Goal: Task Accomplishment & Management: Complete application form

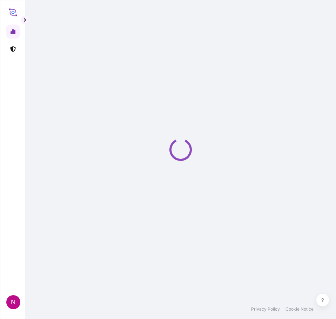
select select "2025"
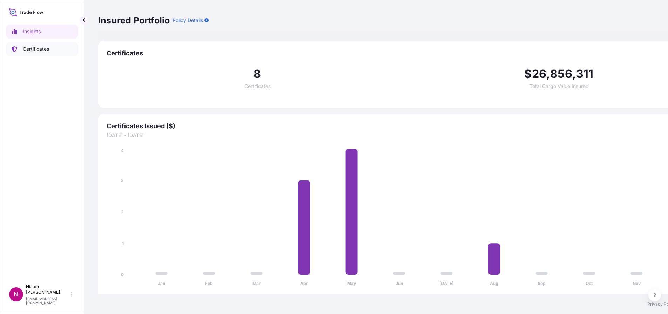
click at [33, 49] on p "Certificates" at bounding box center [36, 49] width 26 height 7
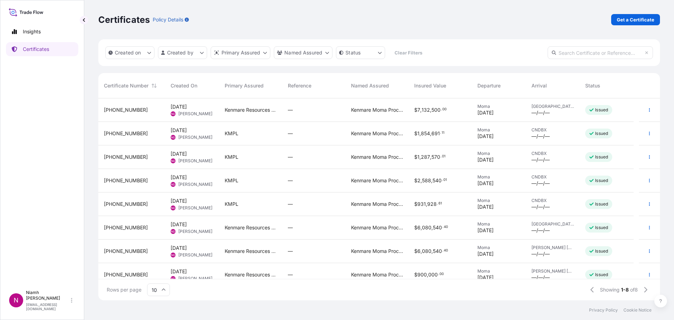
click at [562, 132] on span "CNDBX" at bounding box center [552, 130] width 43 height 6
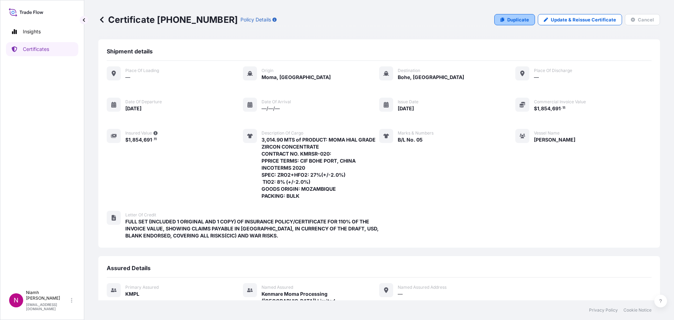
click at [510, 19] on p "Duplicate" at bounding box center [518, 19] width 22 height 7
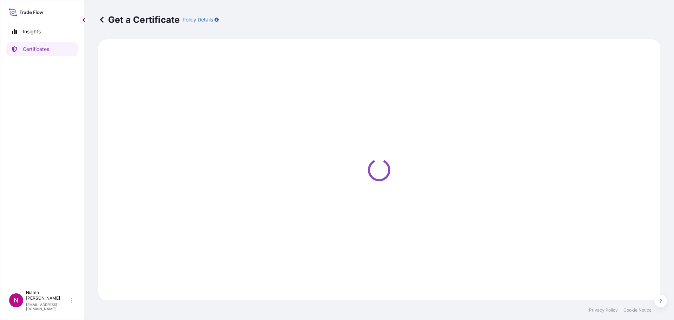
select select "Sea"
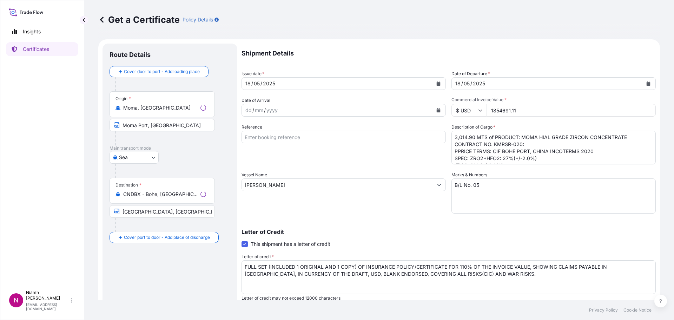
select select "32158"
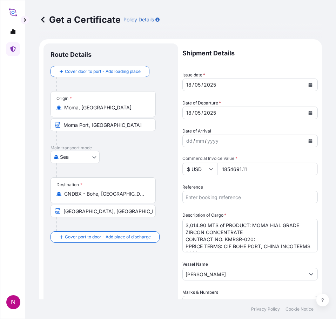
click at [226, 84] on div "18 / 05 / 2025" at bounding box center [244, 85] width 122 height 13
click at [309, 85] on icon "Calendar" at bounding box center [311, 85] width 4 height 4
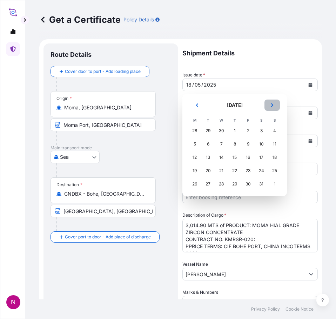
click at [273, 103] on icon "Next" at bounding box center [272, 105] width 4 height 4
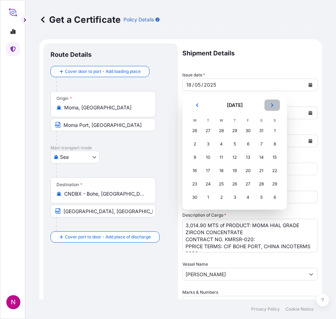
click at [273, 103] on icon "Next" at bounding box center [272, 105] width 4 height 4
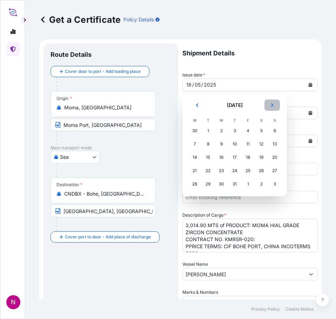
click at [273, 103] on icon "Next" at bounding box center [272, 105] width 4 height 4
click at [273, 130] on div "7" at bounding box center [274, 131] width 13 height 13
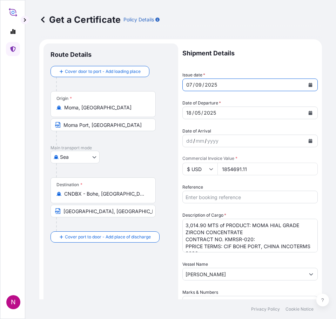
click at [308, 111] on icon "Calendar" at bounding box center [310, 113] width 4 height 4
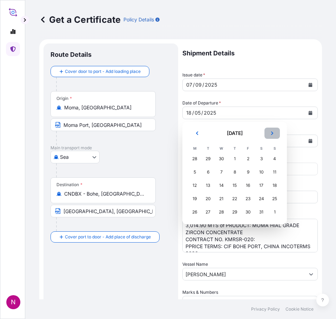
click at [270, 132] on icon "Next" at bounding box center [272, 133] width 4 height 4
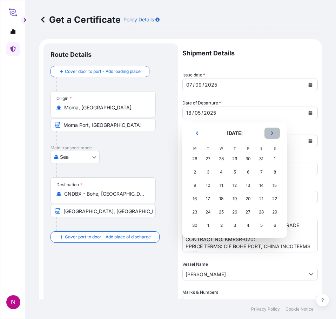
click at [270, 132] on icon "Next" at bounding box center [272, 133] width 4 height 4
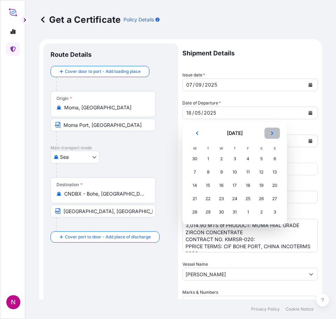
click at [270, 131] on icon "Next" at bounding box center [272, 133] width 4 height 4
click at [276, 158] on div "7" at bounding box center [274, 159] width 13 height 13
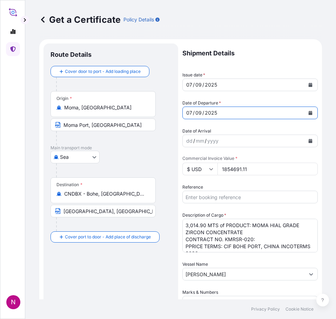
click at [234, 169] on input "1854691.11" at bounding box center [267, 169] width 100 height 13
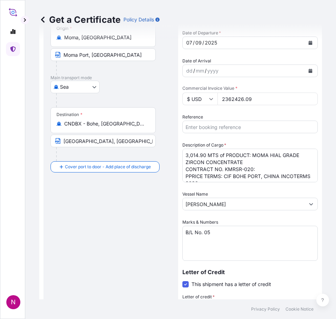
type input "2362426.09"
click at [210, 156] on textarea "3,014.90 MTS of PRODUCT: MOMA HIAL GRADE ZIRCON CONCENTRATE CONTRACT NO. KMRSR-…" at bounding box center [249, 166] width 135 height 34
drag, startPoint x: 222, startPoint y: 182, endPoint x: 249, endPoint y: 169, distance: 29.7
click at [222, 182] on div "Shipment Details Issue date * 07 / 09 / 2025 Date of Departure * 07 / 09 / 2025…" at bounding box center [249, 210] width 135 height 475
click at [244, 168] on textarea "3,014.90 MTS of PRODUCT: MOMA HIAL GRADE ZIRCON CONCENTRATE CONTRACT NO. KMRSR-…" at bounding box center [249, 166] width 135 height 34
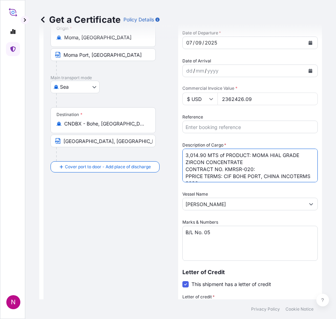
paste textarea "Product: Moma ZrTi Grade Concentrate 9,725.40 MTS CONTRACT NO. KMRMU-039 PRICE …"
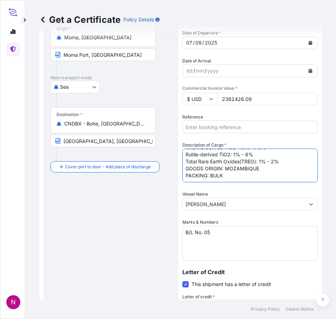
scroll to position [0, 0]
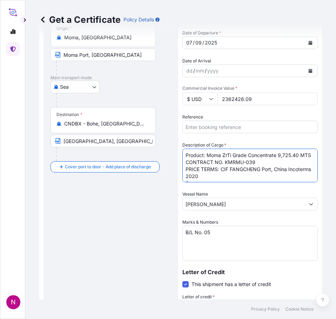
drag, startPoint x: 278, startPoint y: 155, endPoint x: 214, endPoint y: 166, distance: 65.1
click at [213, 165] on textarea "3,014.90 MTS of PRODUCT: MOMA HIAL GRADE ZIRCON CONCENTRATE CONTRACT NO. KMRSR-…" at bounding box center [249, 166] width 135 height 34
click at [186, 154] on textarea "3,014.90 MTS of PRODUCT: MOMA HIAL GRADE ZIRCON CONCENTRATE CONTRACT NO. KMRSR-…" at bounding box center [249, 166] width 135 height 34
paste textarea "9,725.40 MTS"
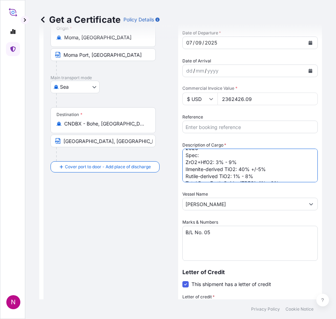
scroll to position [57, 0]
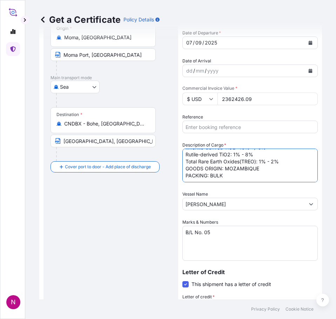
type textarea "9,725.40 MTS of Product: Moma ZrTi Grade Concentrate CONTRACT NO. KMRMU-039 PRI…"
click at [204, 202] on input "RUDDY" at bounding box center [244, 204] width 122 height 13
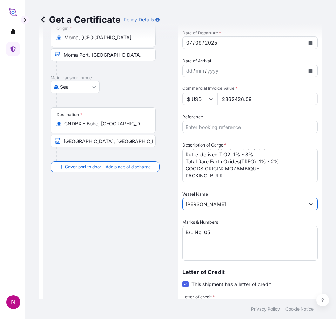
click at [199, 205] on input "RUDDY" at bounding box center [244, 204] width 122 height 13
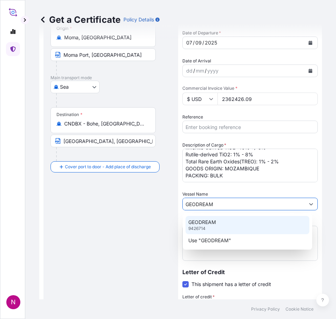
click at [215, 225] on p "GEODREAM" at bounding box center [202, 222] width 28 height 7
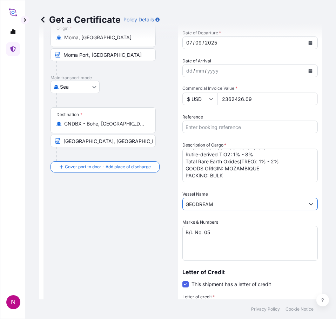
scroll to position [140, 0]
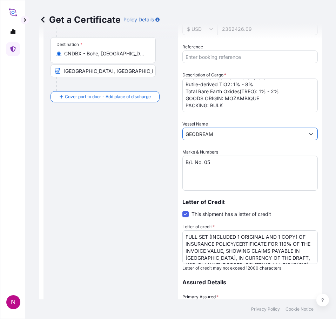
type input "GEODREAM"
drag, startPoint x: 207, startPoint y: 162, endPoint x: 261, endPoint y: 154, distance: 55.0
click at [210, 160] on textarea "B/L No. 05" at bounding box center [249, 173] width 135 height 35
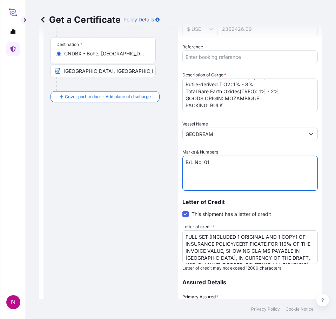
type textarea "B/L No. 01"
drag, startPoint x: 234, startPoint y: 248, endPoint x: 240, endPoint y: 243, distance: 8.0
click at [234, 248] on textarea "FULL SET (INCLUDED 1 ORIGINAL AND 1 COPY) OF INSURANCE POLICY/CERTIFICATE FOR 1…" at bounding box center [249, 247] width 135 height 34
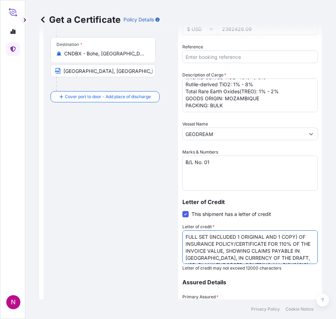
click at [240, 253] on textarea "FULL SET (INCLUDED 1 ORIGINAL AND 1 COPY) OF INSURANCE POLICY/CERTIFICATE FOR 1…" at bounding box center [249, 247] width 135 height 34
paste textarea ": :POLICY/CERTIFICATE FOR 110% OF THE INVOICE VALUE, SHOWING : :CLAIMS PAYABLE …"
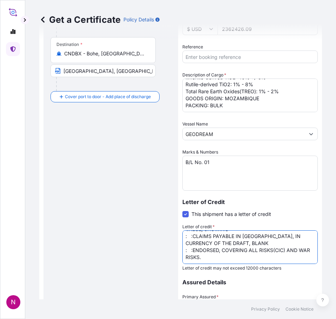
scroll to position [0, 0]
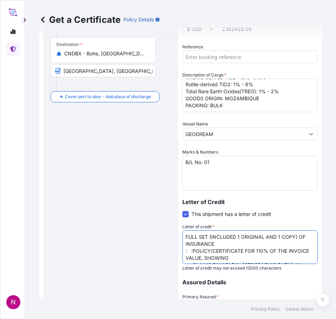
click at [235, 245] on textarea "FULL SET (INCLUDED 1 ORIGINAL AND 1 COPY) OF INSURANCE POLICY/CERTIFICATE FOR 1…" at bounding box center [249, 247] width 135 height 34
click at [279, 250] on textarea "FULL SET (INCLUDED 1 ORIGINAL AND 1 COPY) OF INSURANCE POLICY/CERTIFICATE FOR 1…" at bounding box center [249, 247] width 135 height 34
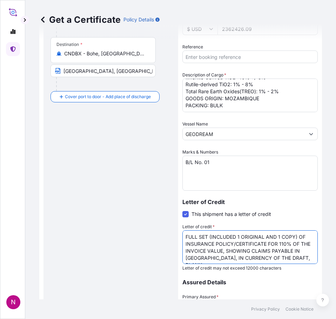
click at [290, 258] on textarea "FULL SET (INCLUDED 1 ORIGINAL AND 1 COPY) OF INSURANCE POLICY/CERTIFICATE FOR 1…" at bounding box center [249, 247] width 135 height 34
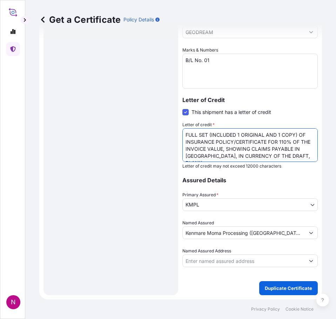
click at [292, 147] on textarea "FULL SET (INCLUDED 1 ORIGINAL AND 1 COPY) OF INSURANCE POLICY/CERTIFICATE FOR 1…" at bounding box center [249, 145] width 135 height 34
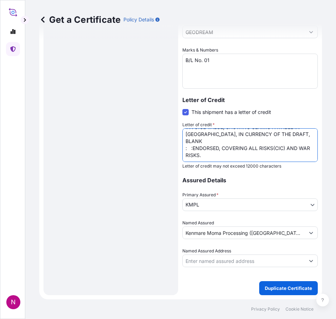
click at [227, 135] on textarea "FULL SET (INCLUDED 1 ORIGINAL AND 1 COPY) OF INSURANCE POLICY/CERTIFICATE FOR 1…" at bounding box center [249, 145] width 135 height 34
drag, startPoint x: 205, startPoint y: 135, endPoint x: 208, endPoint y: 132, distance: 4.2
click at [205, 135] on textarea "FULL SET (INCLUDED 1 ORIGINAL AND 1 COPY) OF INSURANCE POLICY/CERTIFICATE FOR 1…" at bounding box center [249, 145] width 135 height 34
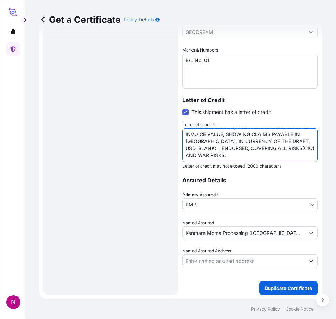
scroll to position [22, 0]
click at [271, 148] on textarea "FULL SET (INCLUDED 1 ORIGINAL AND 1 COPY) OF INSURANCE POLICY/CERTIFICATE FOR 1…" at bounding box center [249, 145] width 135 height 34
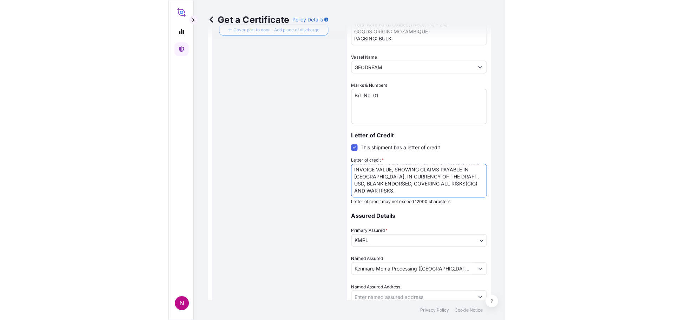
scroll to position [242, 0]
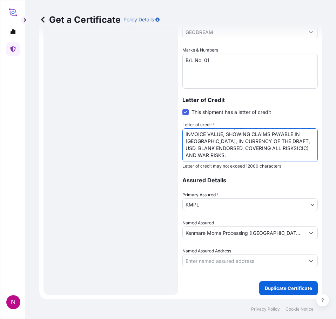
type textarea "FULL SET (INCLUDED 1 ORIGINAL AND 1 COPY) OF INSURANCE POLICY/CERTIFICATE FOR 1…"
click at [232, 204] on body "N Get a Certificate Policy Details Route Details Cover door to port - Add loadi…" at bounding box center [168, 159] width 336 height 319
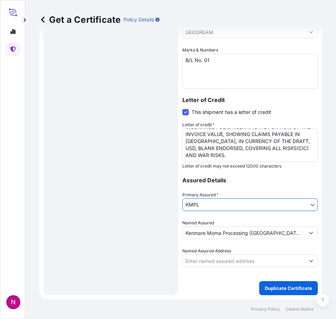
click at [245, 260] on input "Named Assured Address" at bounding box center [244, 261] width 122 height 13
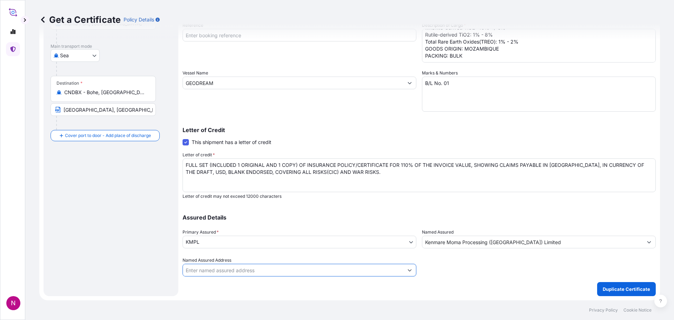
scroll to position [102, 0]
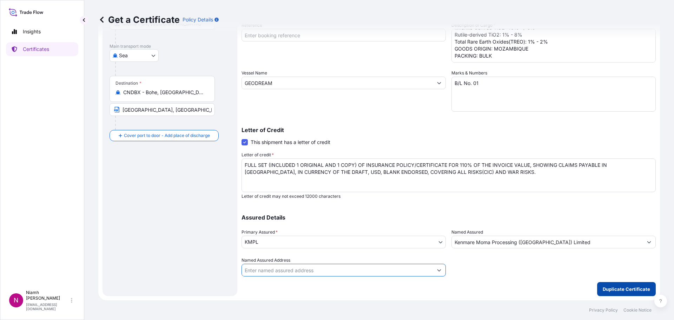
click at [619, 289] on p "Duplicate Certificate" at bounding box center [625, 288] width 47 height 7
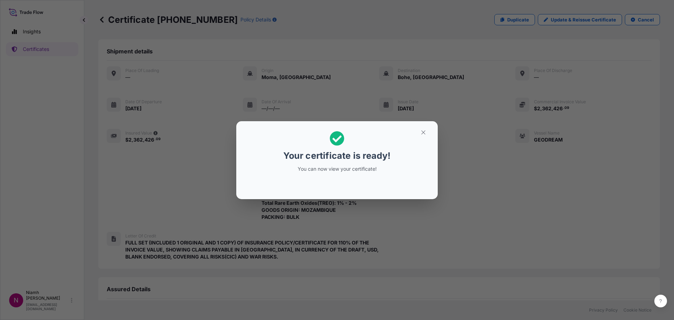
click at [354, 163] on div "Your certificate is ready! You can now view your certificate!" at bounding box center [337, 152] width 108 height 50
click at [423, 132] on icon "button" at bounding box center [423, 132] width 4 height 4
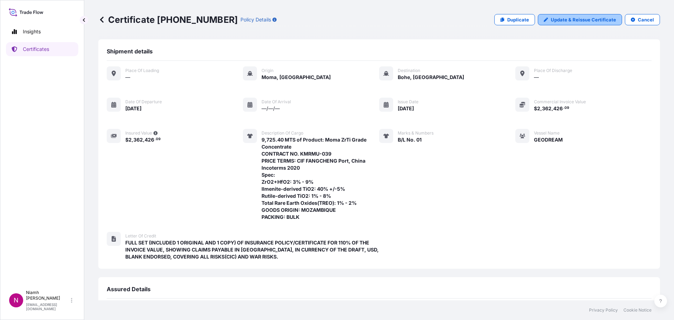
click at [570, 19] on p "Update & Reissue Certificate" at bounding box center [582, 19] width 65 height 7
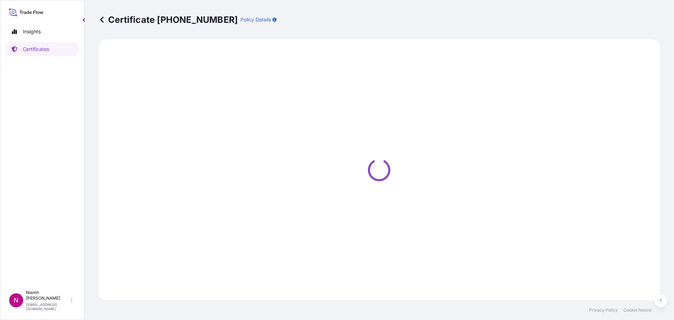
select select "Sea"
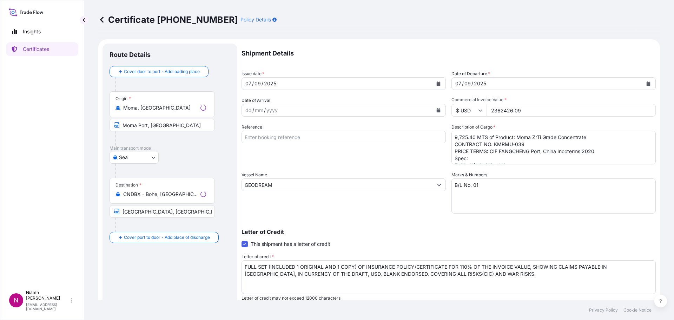
select select "32158"
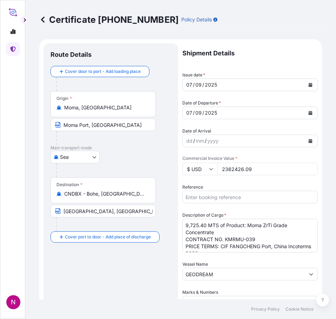
click at [106, 191] on input "CNDBX - Bohe, China" at bounding box center [105, 193] width 83 height 7
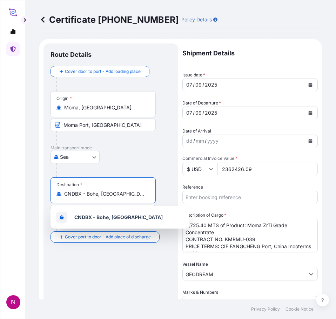
click at [105, 191] on input "CNDBX - Bohe, China" at bounding box center [105, 193] width 83 height 7
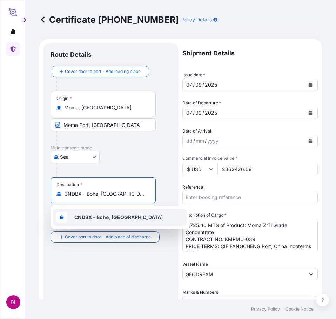
click at [133, 279] on div "Route Details Cover door to port - Add loading place Place of loading Road / In…" at bounding box center [111, 291] width 121 height 480
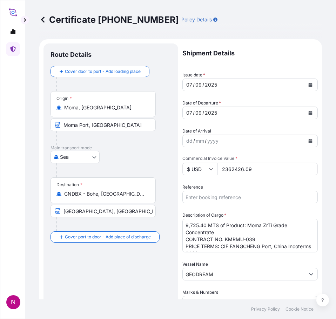
click at [96, 208] on input "Bohe Port, China" at bounding box center [103, 211] width 105 height 13
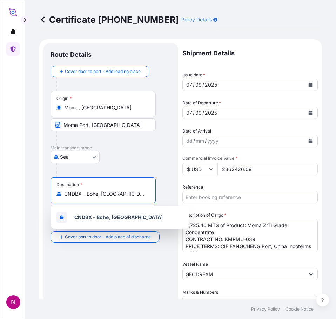
click at [73, 192] on input "CNDBX - Bohe, China" at bounding box center [105, 193] width 83 height 7
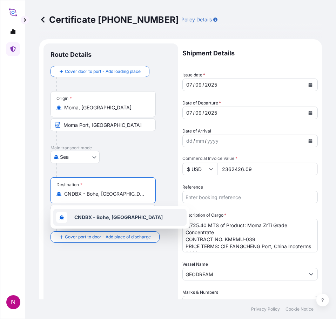
drag, startPoint x: 125, startPoint y: 195, endPoint x: 23, endPoint y: 197, distance: 101.4
click at [23, 197] on div "N Certificate 32158-5-1 Policy Details Route Details Cover door to port - Add l…" at bounding box center [168, 159] width 336 height 319
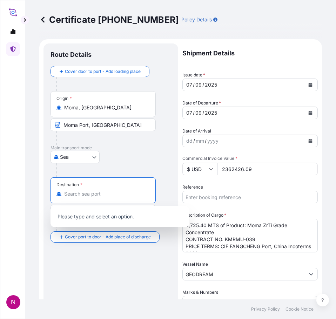
click at [82, 194] on input "Destination *" at bounding box center [105, 193] width 83 height 7
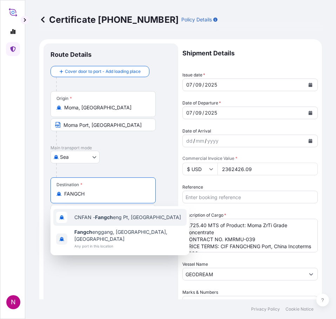
click at [127, 219] on span "CNFAN - Fangch eng Pt, China" at bounding box center [127, 217] width 107 height 7
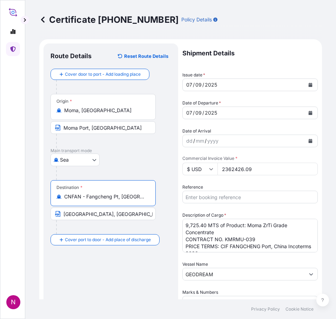
type input "CNFAN - Fangcheng Pt, China"
click at [68, 214] on input "Bohe Port, China" at bounding box center [103, 214] width 105 height 13
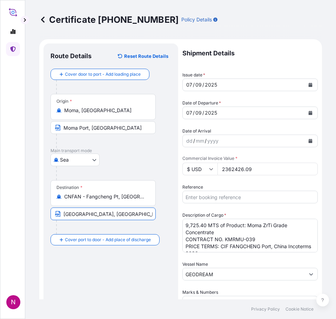
click at [67, 214] on input "Bohe Port, China" at bounding box center [103, 214] width 105 height 13
type input "Fangcheng Port, China"
click at [93, 276] on div "Route Details Reset Route Details Cover door to port - Add loading place Place …" at bounding box center [111, 291] width 121 height 480
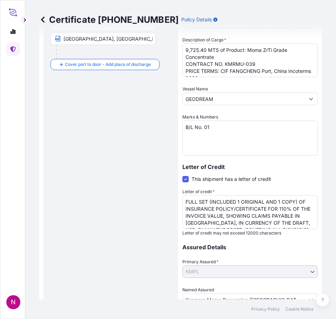
scroll to position [242, 0]
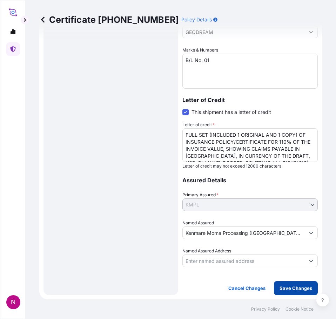
click at [280, 288] on p "Save Changes" at bounding box center [296, 288] width 33 height 7
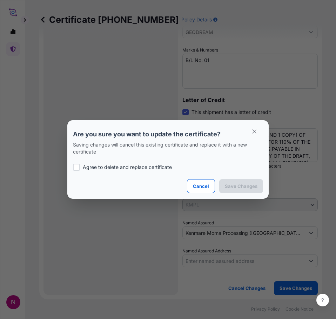
click at [78, 168] on div at bounding box center [76, 167] width 7 height 7
checkbox input "true"
click at [250, 185] on p "Save Changes" at bounding box center [241, 186] width 33 height 7
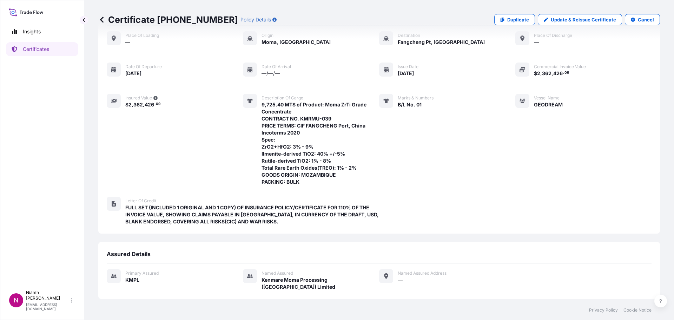
scroll to position [101, 0]
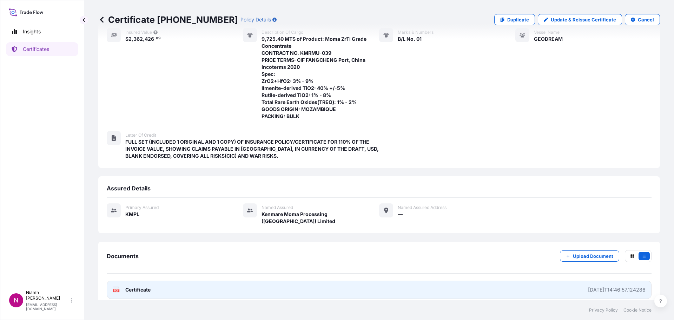
click at [147, 286] on span "Certificate" at bounding box center [137, 289] width 25 height 7
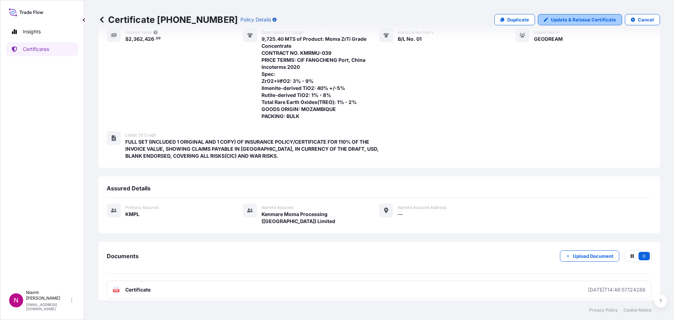
click at [581, 21] on p "Update & Reissue Certificate" at bounding box center [582, 19] width 65 height 7
select select "Sea"
select select "32158"
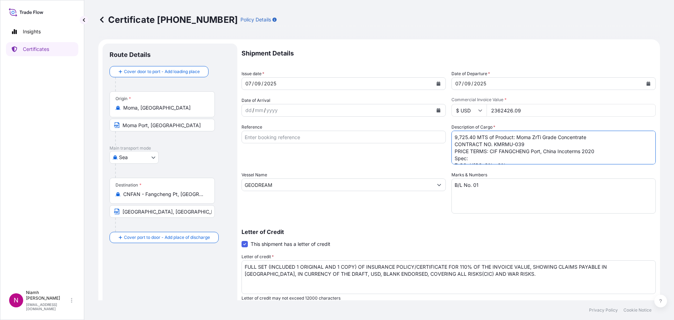
click at [589, 136] on textarea "9,725.40 MTS of Product: Moma ZrTi Grade Concentrate CONTRACT NO. KMRMU-039 PRI…" at bounding box center [553, 147] width 204 height 34
click at [537, 145] on textarea "9,725.40 MTS of Product: Moma ZrTi Grade Concentrate CONTRACT NO. KMRMU-039 PRI…" at bounding box center [553, 147] width 204 height 34
click at [531, 142] on textarea "9,725.40 MTS of Product: Moma ZrTi Grade Concentrate CONTRACT NO. KMRMU-039 PRI…" at bounding box center [553, 147] width 204 height 34
click at [505, 134] on textarea "9,725.40 MTS of Product: Moma ZrTi Grade Concentrate CONTRACT NO. KMRMU-039 PRI…" at bounding box center [553, 147] width 204 height 34
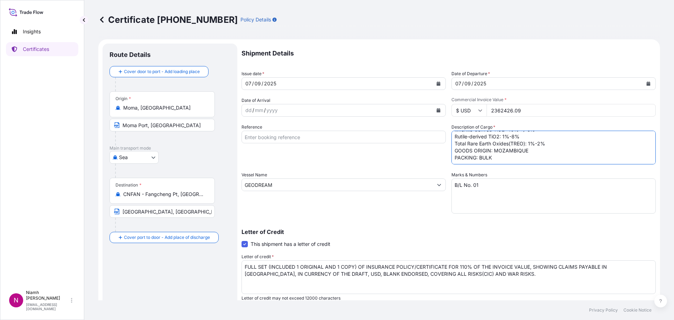
scroll to position [102, 0]
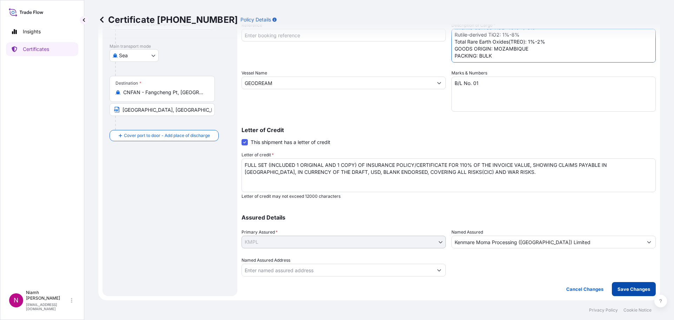
type textarea "9,725.40 MTS of Product: Moma ZrTi Grade Concentrate CONTRACT NO. KMRMU-039 PRI…"
click at [631, 288] on p "Save Changes" at bounding box center [633, 288] width 33 height 7
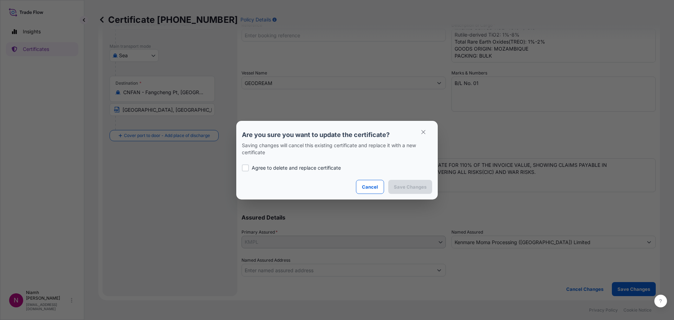
click at [274, 168] on p "Agree to delete and replace certificate" at bounding box center [296, 167] width 89 height 7
checkbox input "true"
click at [409, 188] on p "Save Changes" at bounding box center [410, 186] width 33 height 7
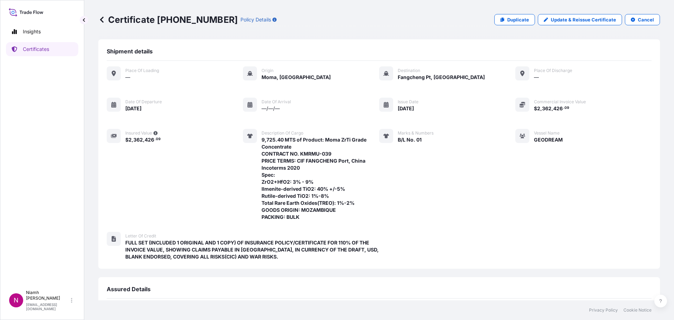
scroll to position [101, 0]
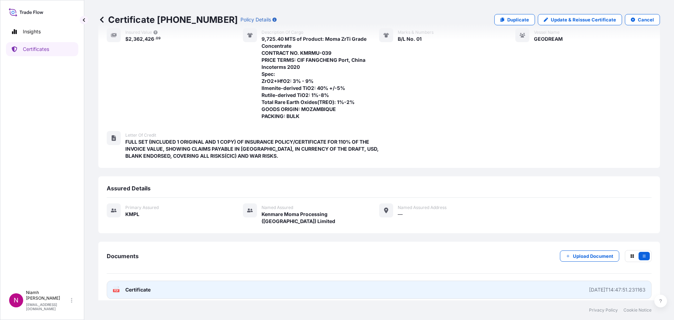
click at [136, 286] on span "Certificate" at bounding box center [137, 289] width 25 height 7
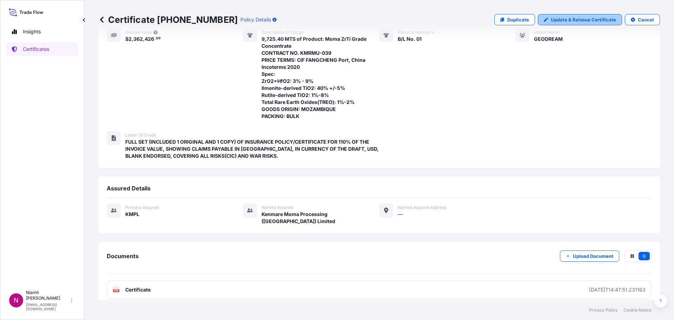
click at [585, 19] on p "Update & Reissue Certificate" at bounding box center [582, 19] width 65 height 7
select select "Sea"
select select "32158"
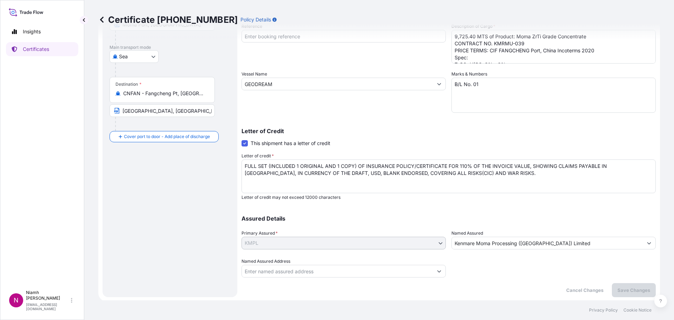
click at [472, 245] on input "Kenmare Moma Processing (Mauritius) Limited" at bounding box center [546, 242] width 191 height 13
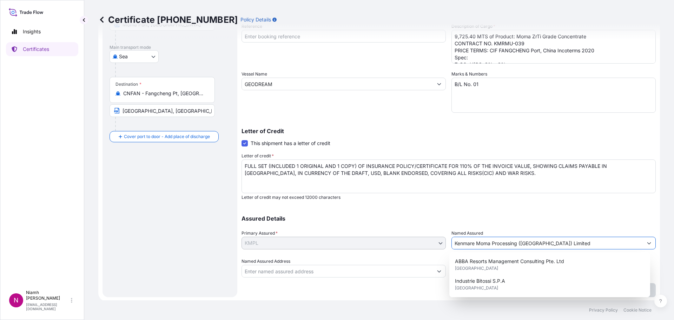
click at [472, 244] on input "Kenmare Moma Processing (Mauritius) Limited" at bounding box center [546, 242] width 191 height 13
click at [568, 212] on div "Assured Details Primary Assured * KMPL Kenmare Resources Plc KMPL Named Assured…" at bounding box center [448, 242] width 414 height 70
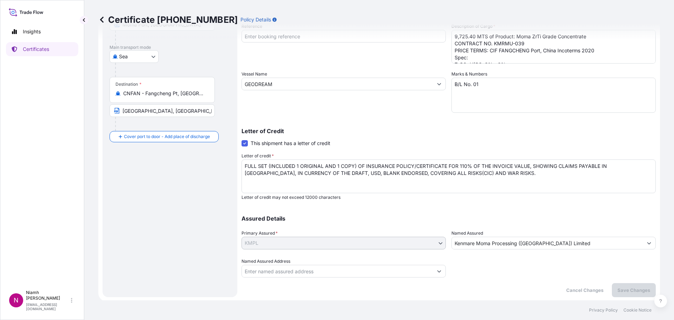
click at [268, 272] on input "Named Assured Address" at bounding box center [337, 270] width 191 height 13
click at [437, 270] on icon "Show suggestions" at bounding box center [439, 271] width 4 height 4
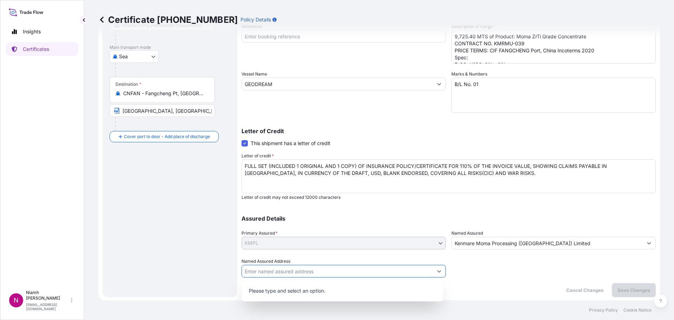
click at [437, 270] on icon "Show suggestions" at bounding box center [439, 271] width 4 height 4
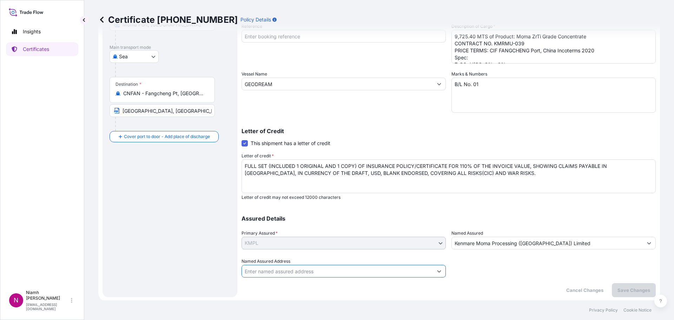
click at [262, 271] on input "Named Assured Address" at bounding box center [337, 270] width 191 height 13
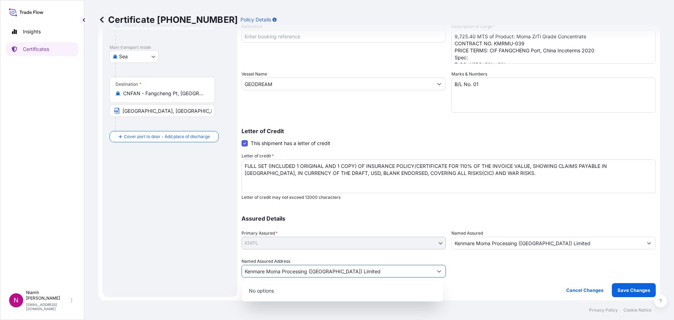
type input "Kenmare Moma Processing (Mauritius) Limited"
click at [518, 274] on div at bounding box center [553, 267] width 204 height 20
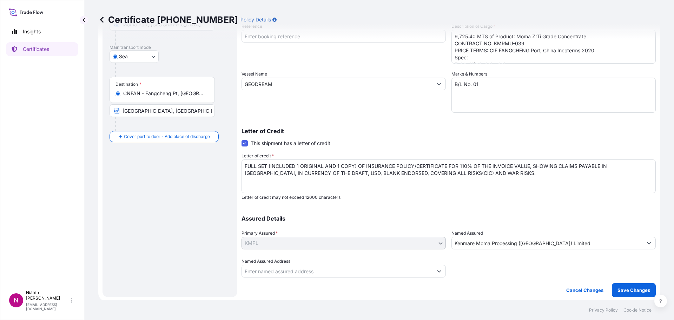
click at [541, 239] on input "Kenmare Moma Processing (Mauritius) Limited" at bounding box center [546, 242] width 191 height 13
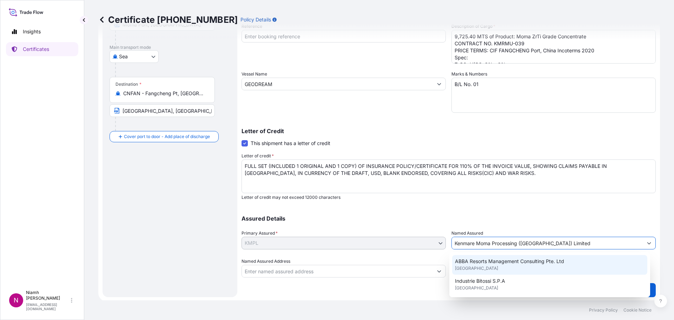
scroll to position [38, 0]
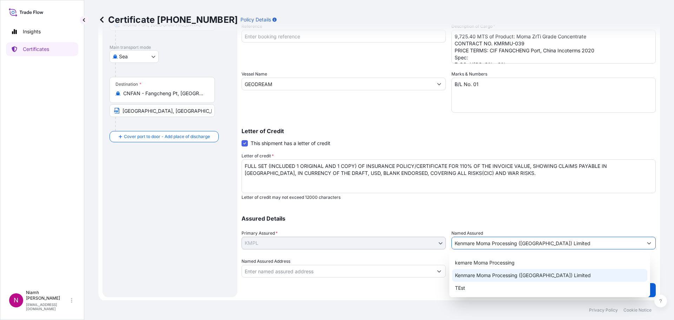
click at [555, 274] on span "Kenmare Moma Processing (Mauritius) Limited" at bounding box center [523, 275] width 136 height 7
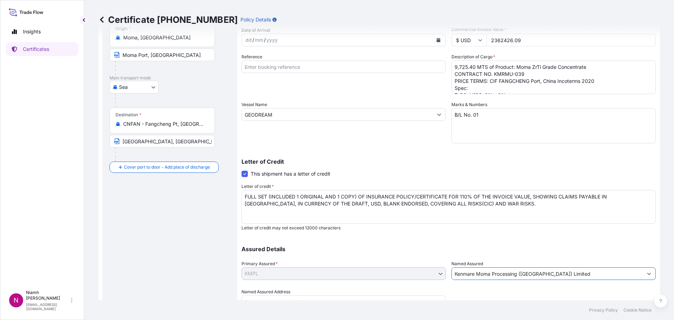
scroll to position [102, 0]
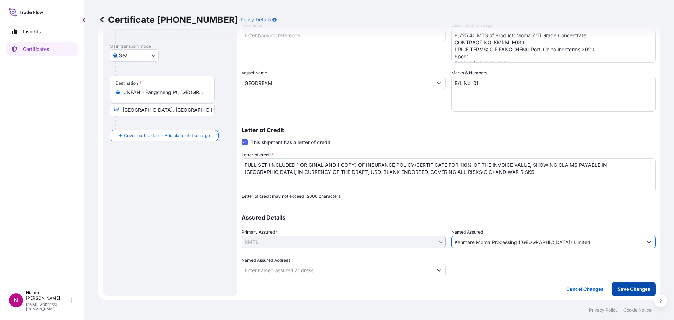
click at [627, 291] on p "Save Changes" at bounding box center [633, 288] width 33 height 7
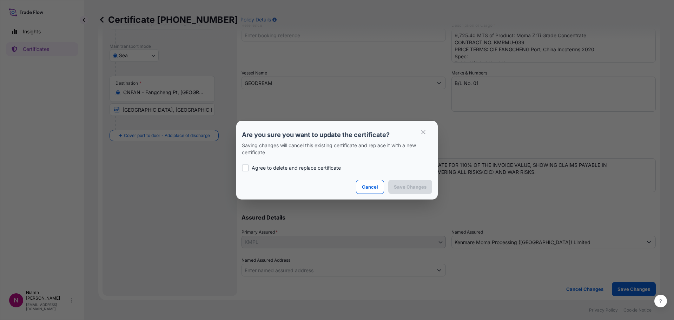
click at [283, 166] on p "Agree to delete and replace certificate" at bounding box center [296, 167] width 89 height 7
checkbox input "true"
click at [422, 187] on p "Save Changes" at bounding box center [410, 186] width 33 height 7
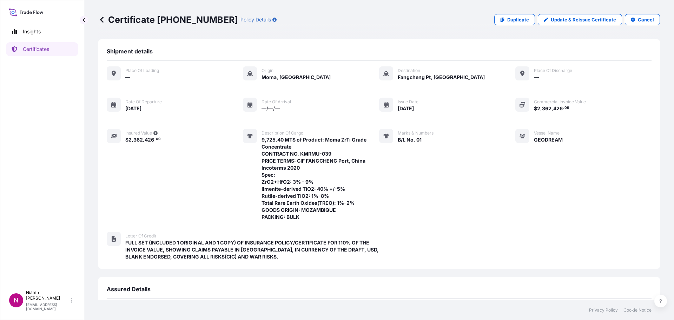
scroll to position [101, 0]
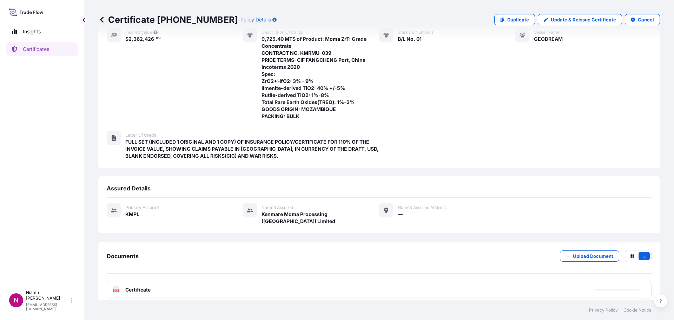
click at [286, 214] on span "Kenmare Moma Processing (Mauritius) Limited" at bounding box center [320, 217] width 118 height 14
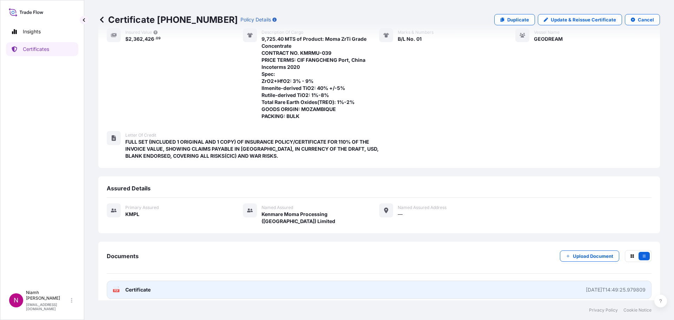
click at [142, 286] on span "Certificate" at bounding box center [137, 289] width 25 height 7
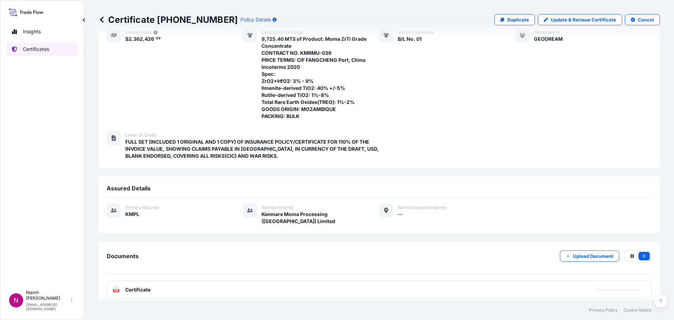
click at [35, 53] on link "Certificates" at bounding box center [42, 49] width 72 height 14
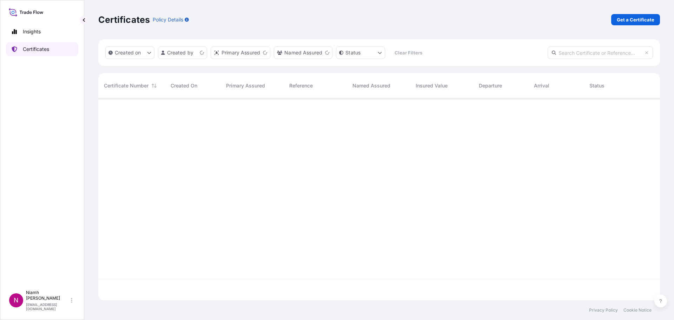
scroll to position [200, 556]
